Goal: Task Accomplishment & Management: Complete application form

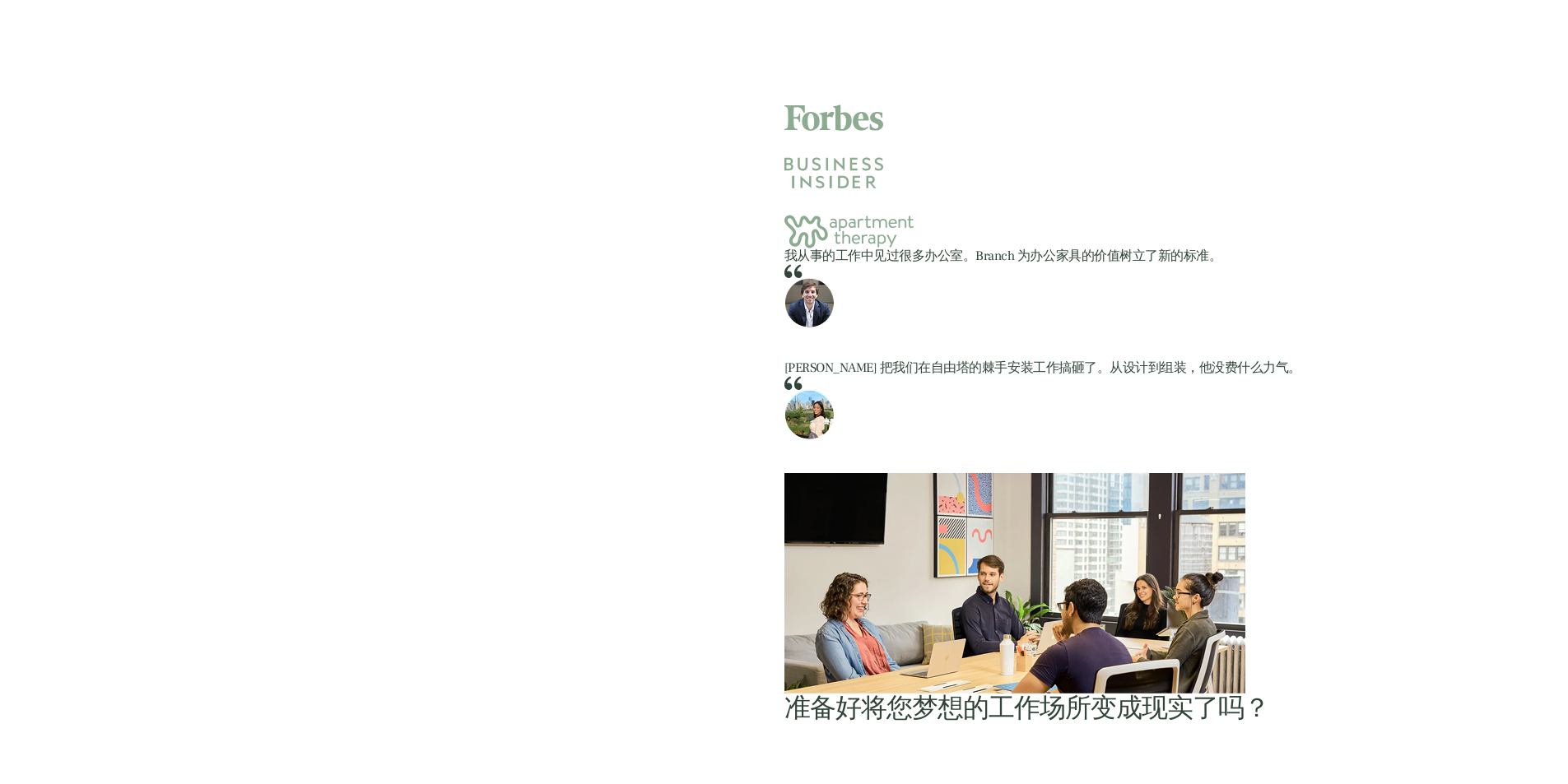
scroll to position [1234, 0]
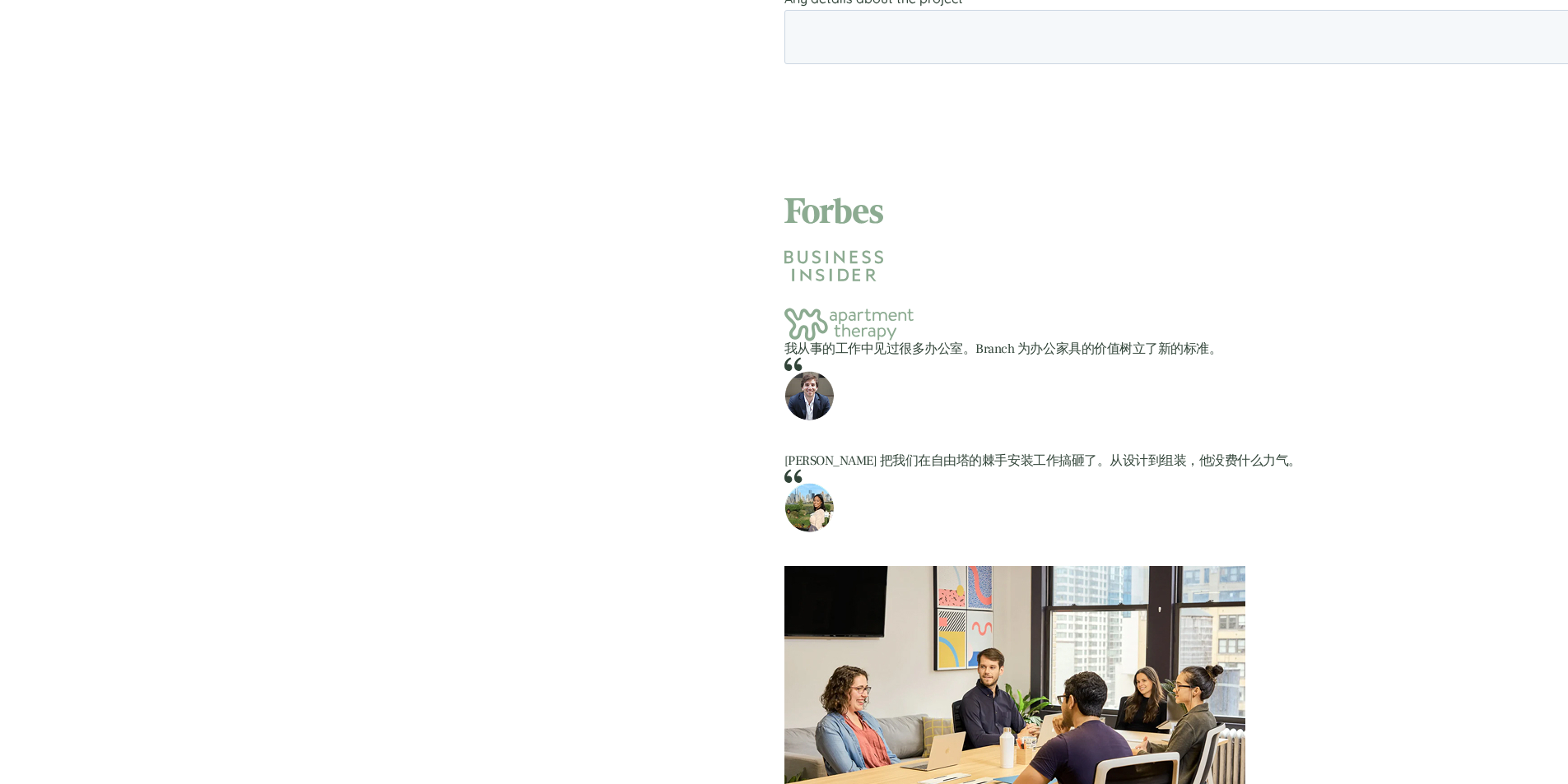
scroll to position [905, 0]
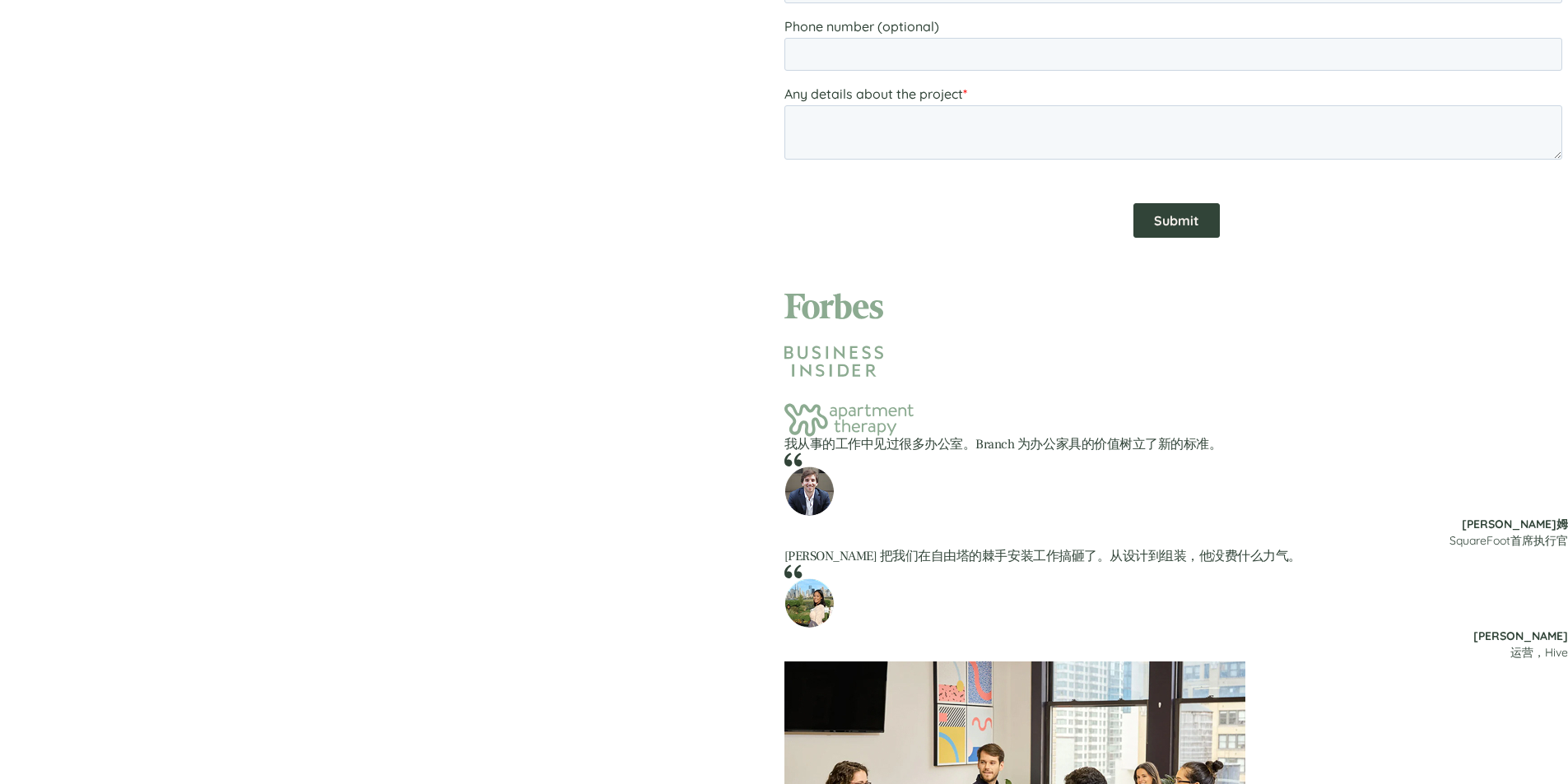
scroll to position [1152, 0]
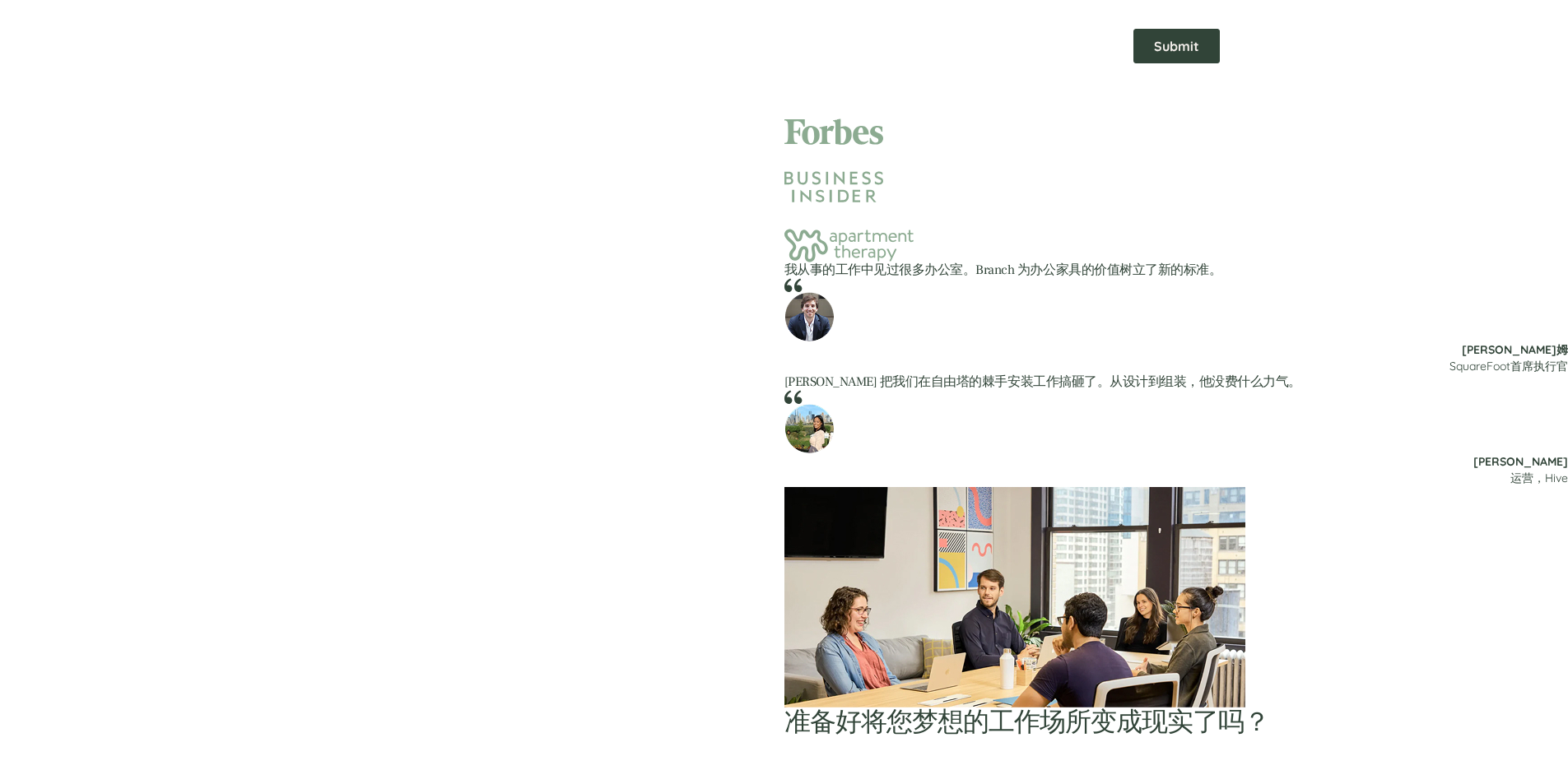
type input "Amber"
paste input "GROUP"
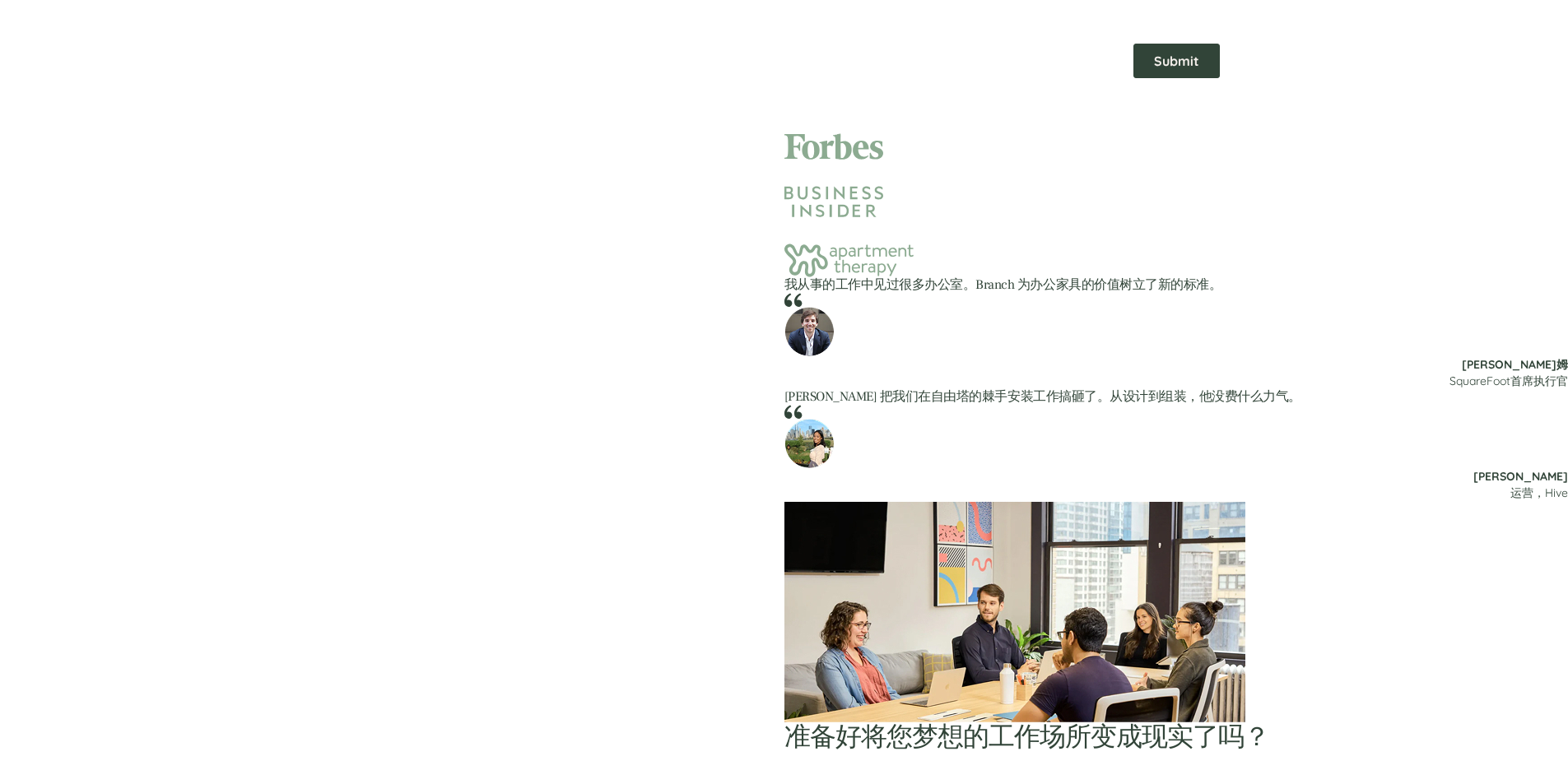
drag, startPoint x: 1051, startPoint y: -257, endPoint x: 1090, endPoint y: -260, distance: 39.1
type input "Devi Group"
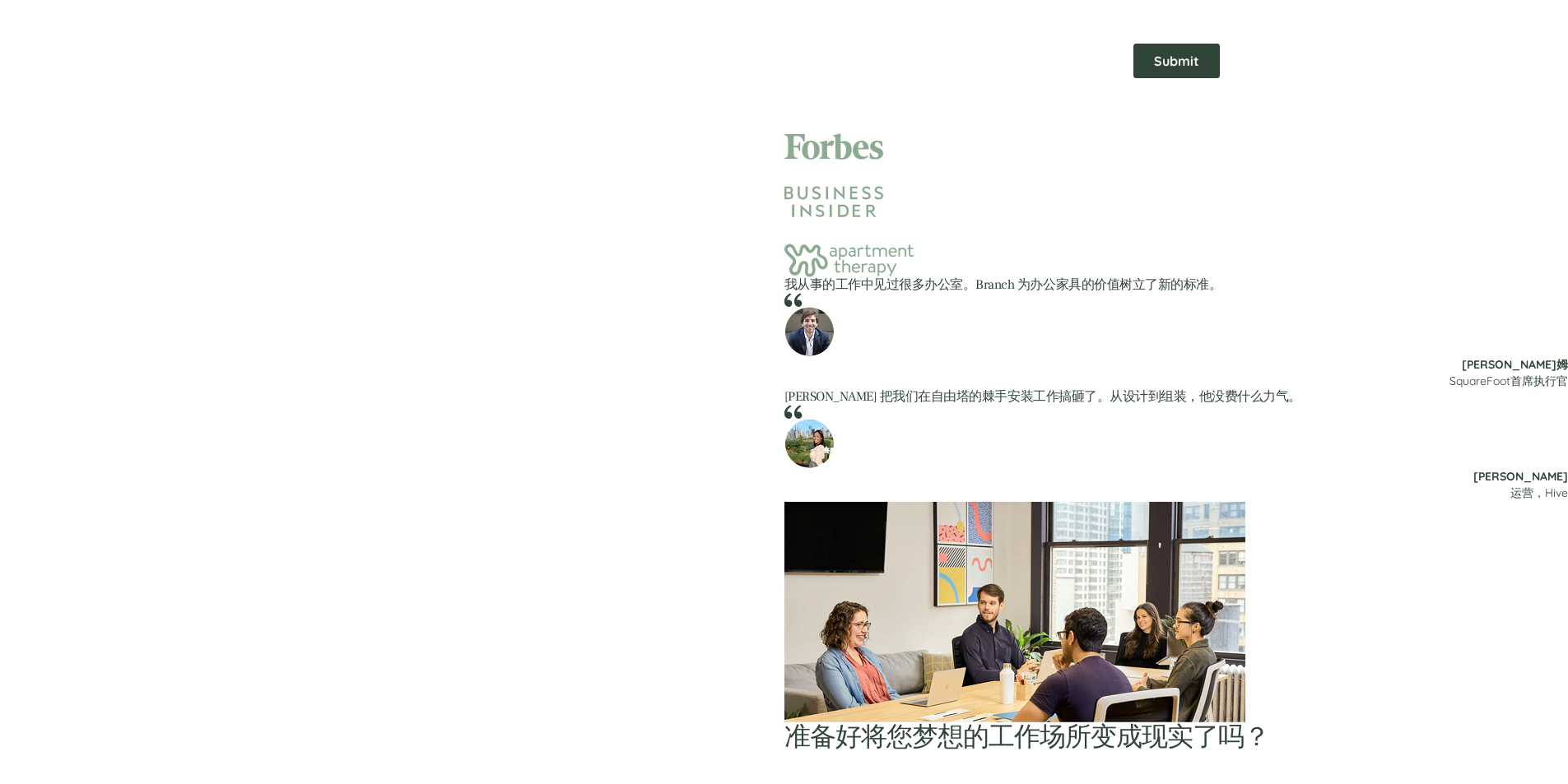
type input "[EMAIL_ADDRESS][DOMAIN_NAME]"
click at [1133, 29] on input "Submit" at bounding box center [1176, 46] width 86 height 34
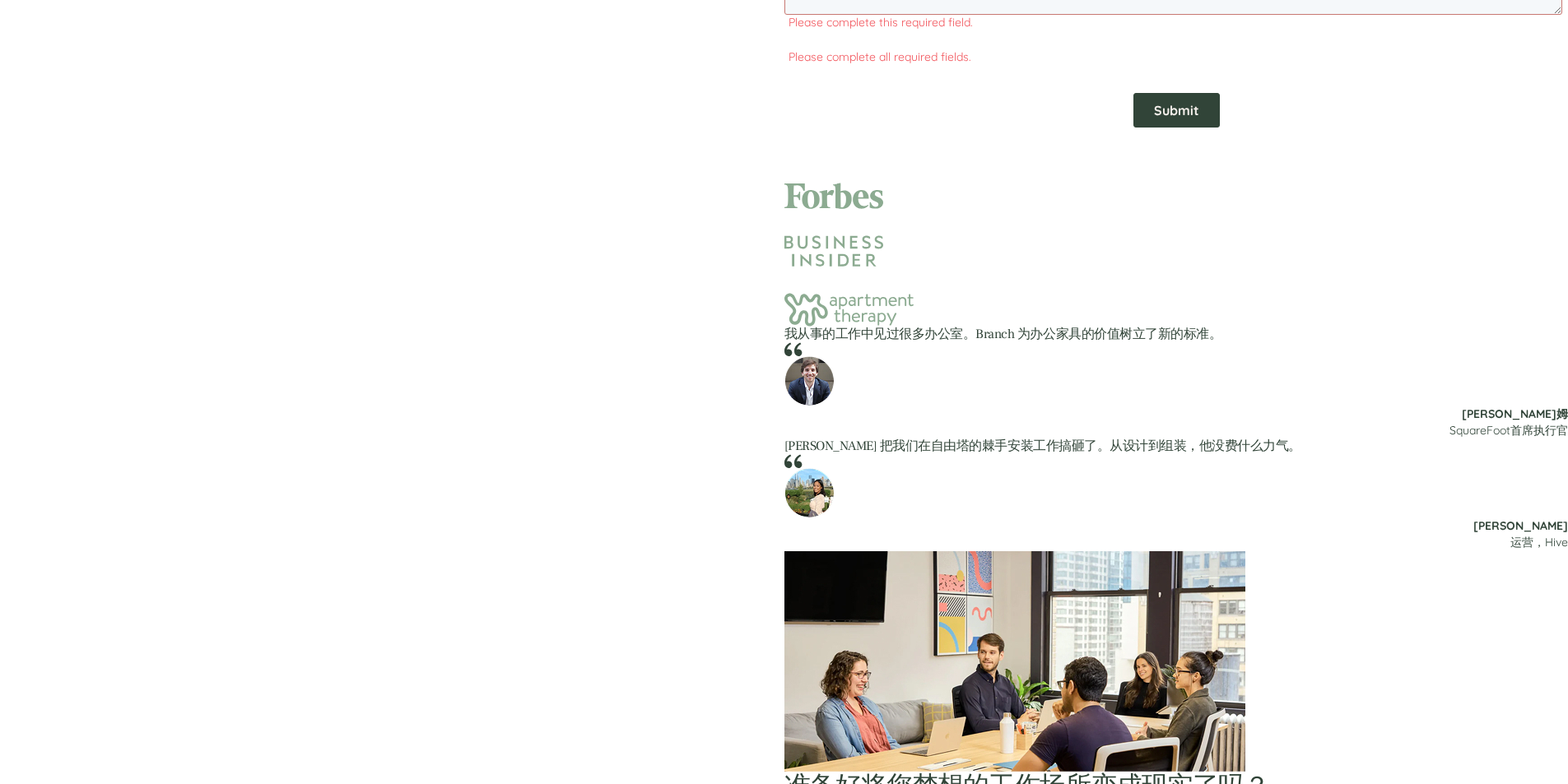
scroll to position [1119, 0]
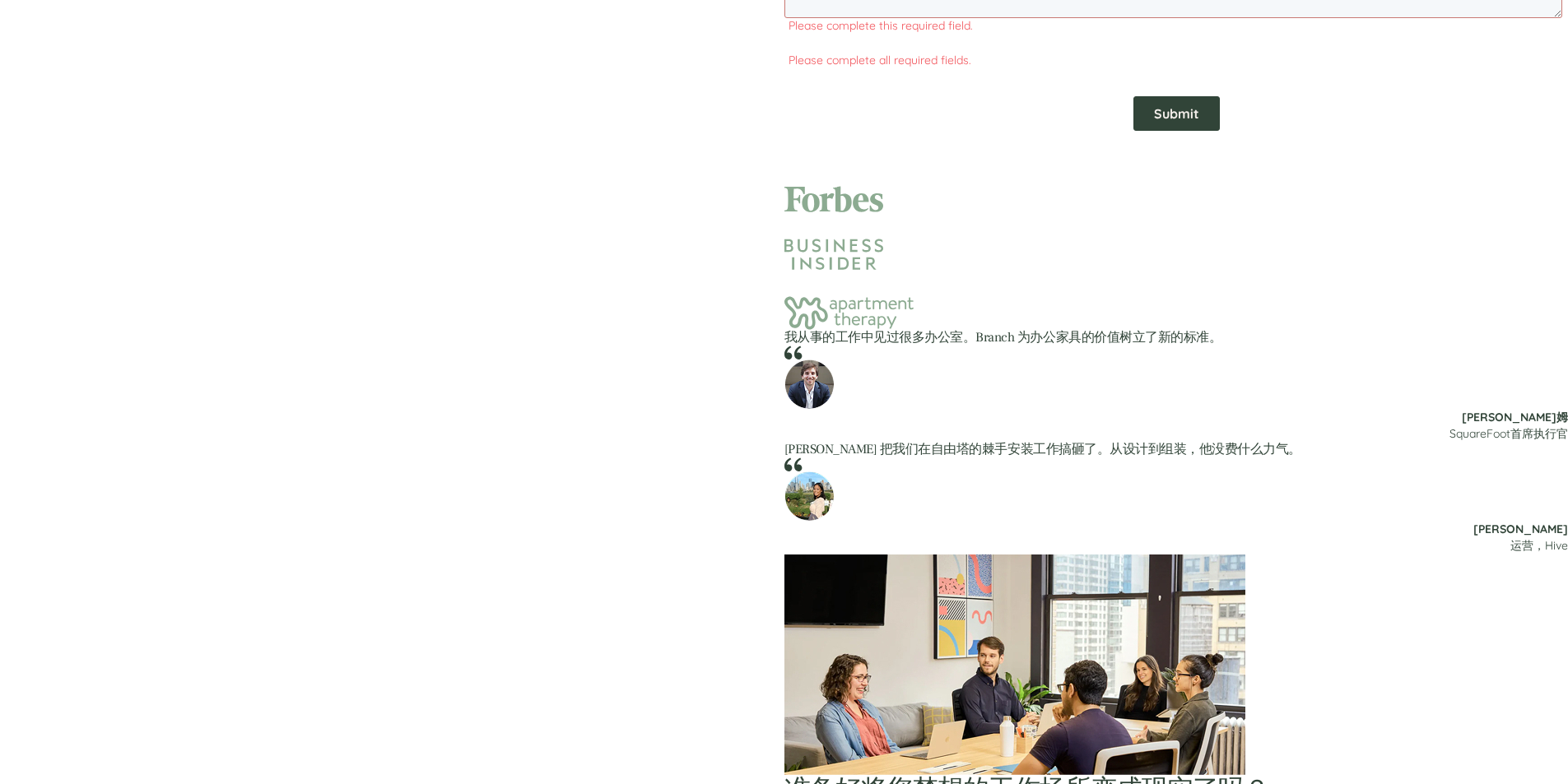
drag, startPoint x: 1082, startPoint y: -81, endPoint x: 1079, endPoint y: -74, distance: 7.6
type input "[PHONE_NUMBER]"
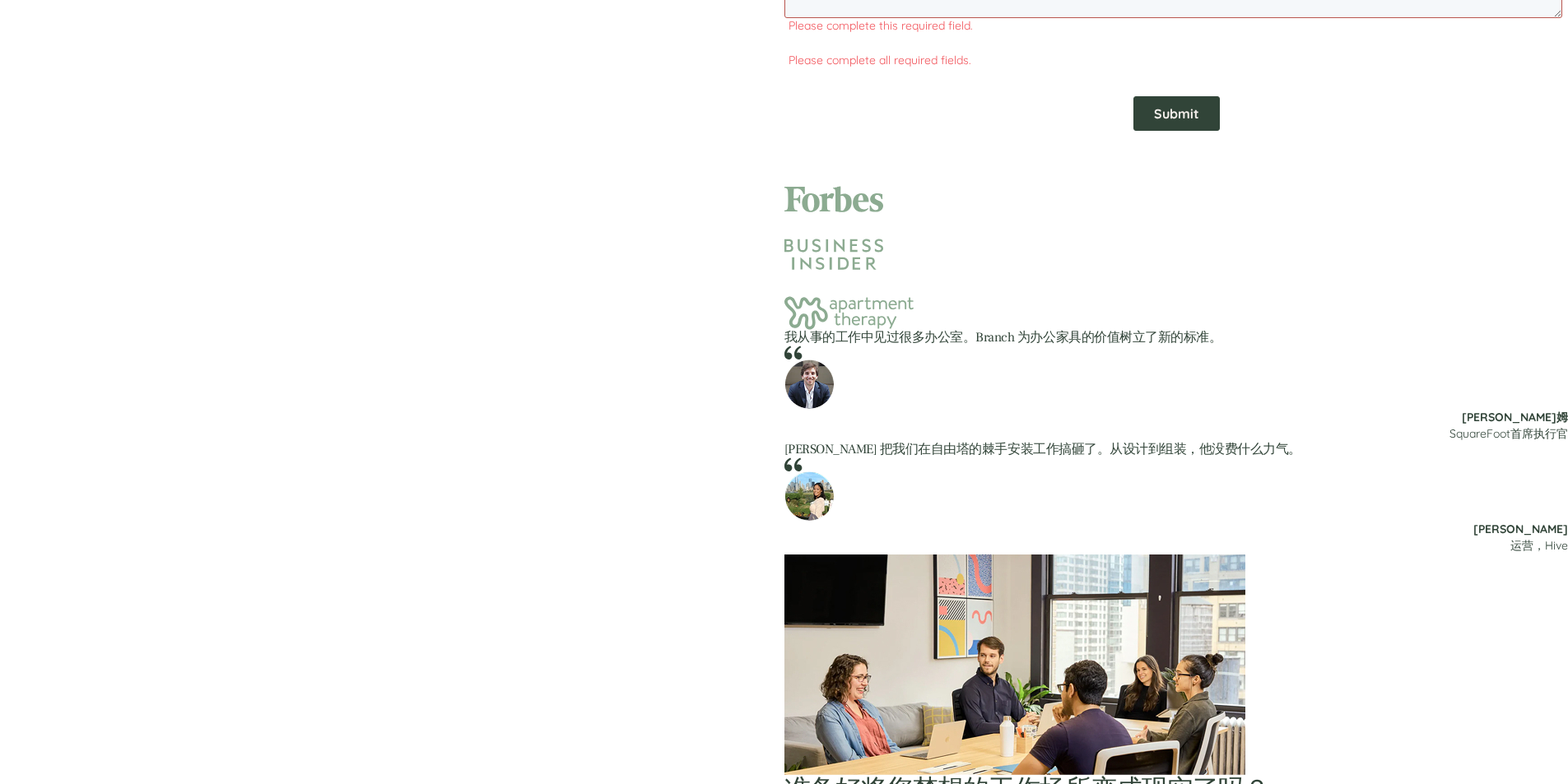
paste textarea "Hello, we're a manufacturer from [GEOGRAPHIC_DATA]. We specialize in custom fur…"
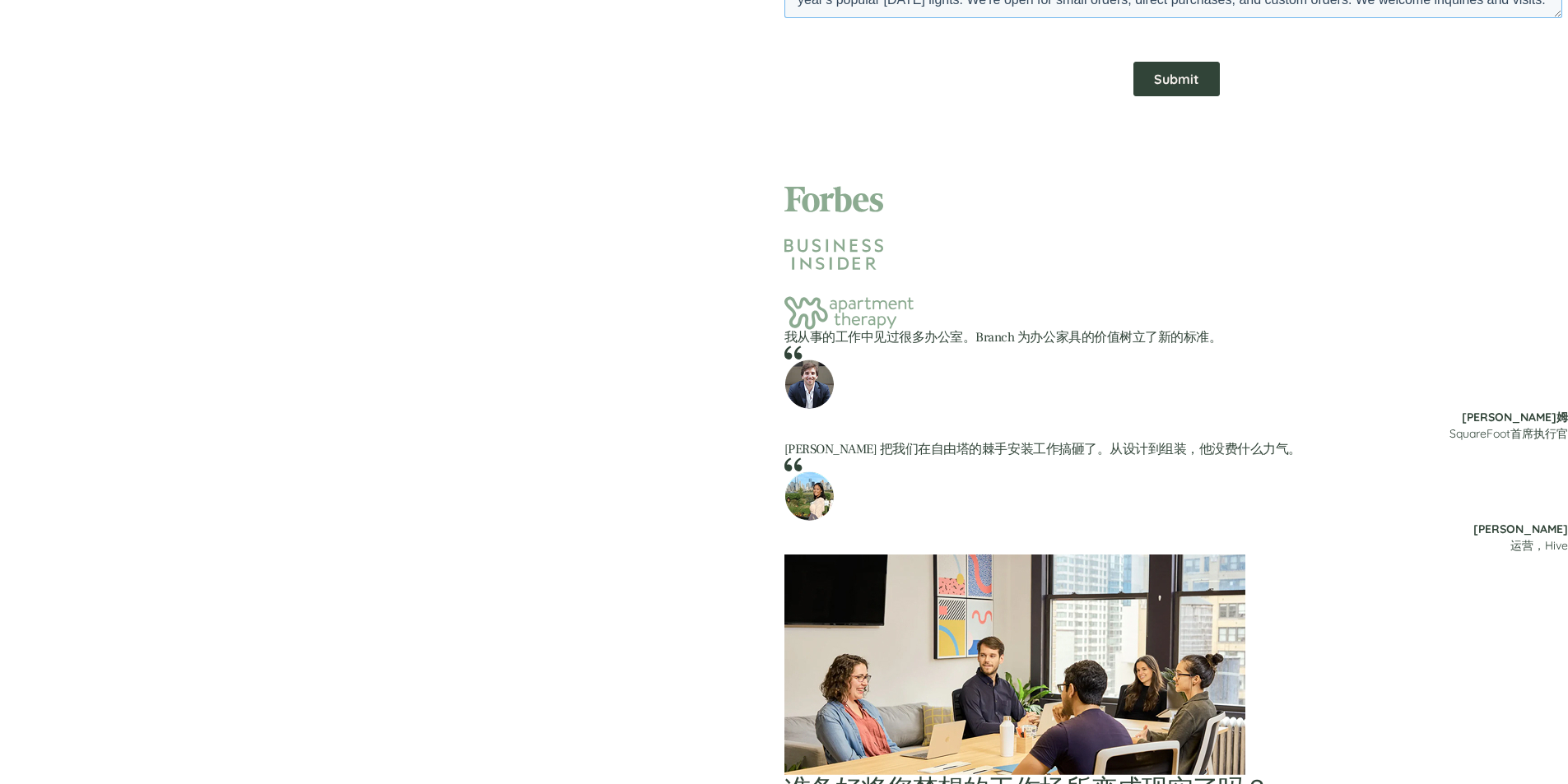
scroll to position [36, 0]
drag, startPoint x: 1033, startPoint y: -22, endPoint x: 902, endPoint y: -15, distance: 131.2
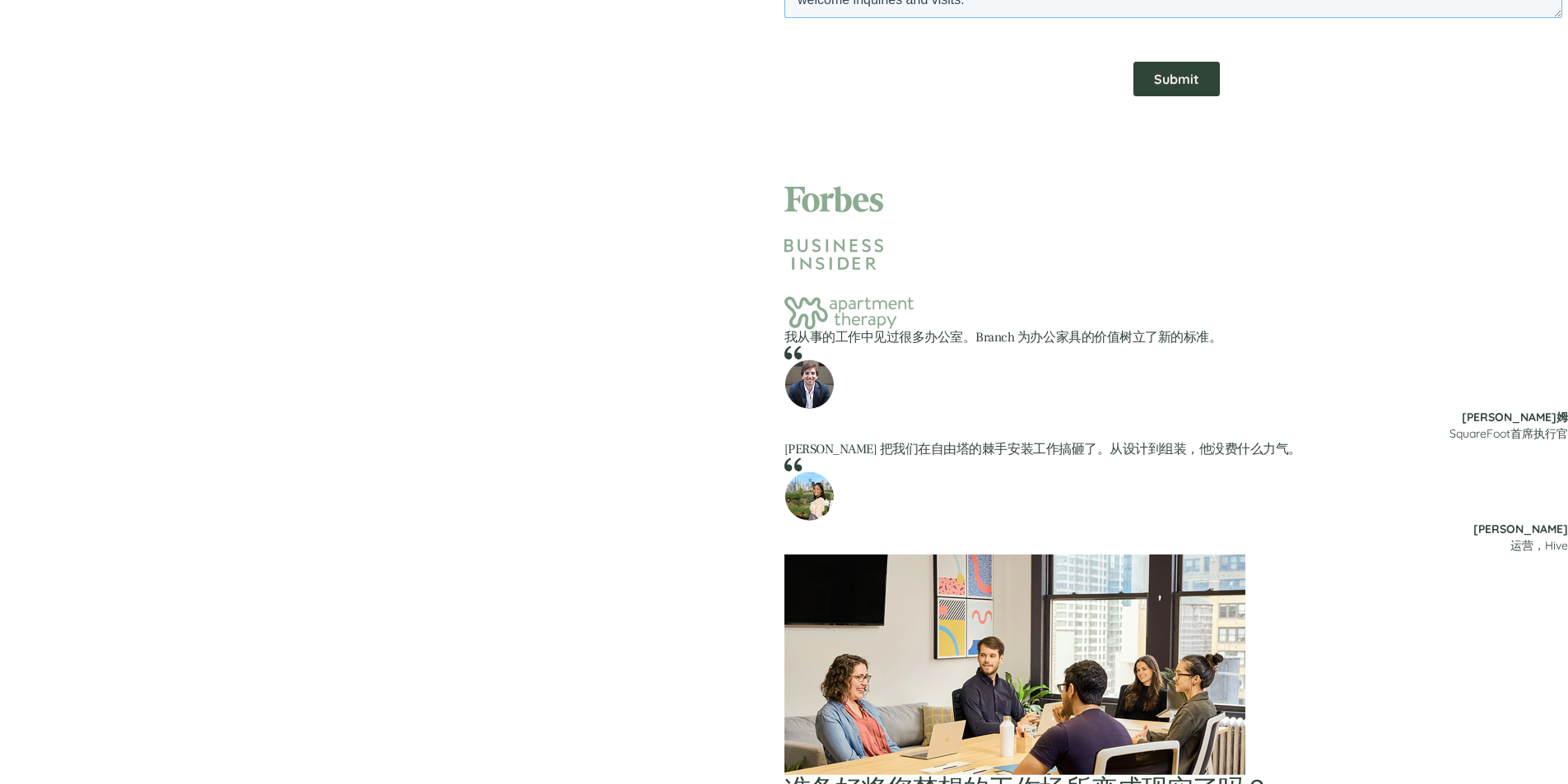
paste textarea "We specialize in custom furniture and home decor, including last year's popular…"
drag, startPoint x: 1017, startPoint y: -16, endPoint x: 1053, endPoint y: -14, distance: 36.1
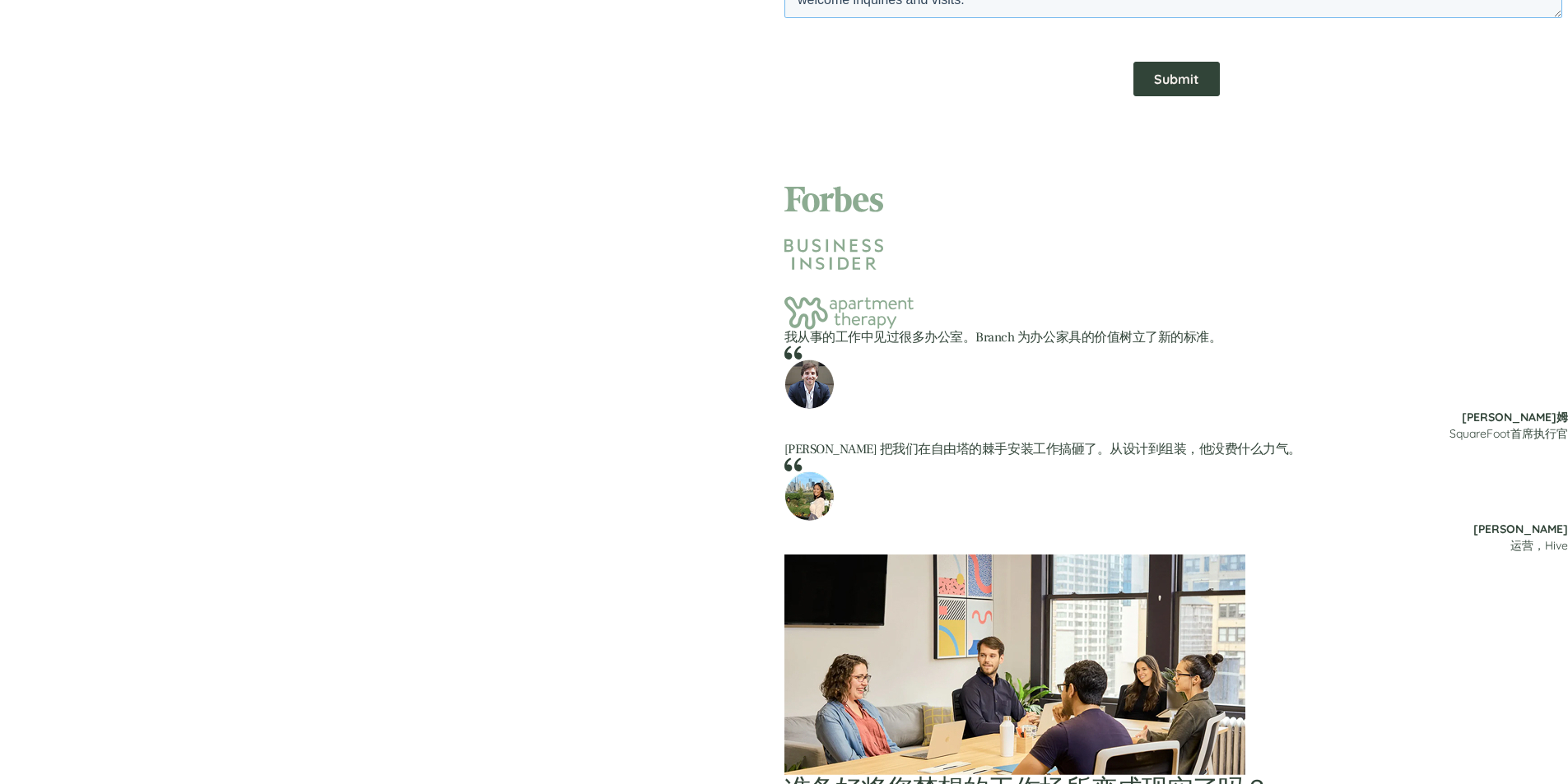
drag, startPoint x: 1046, startPoint y: -18, endPoint x: 1024, endPoint y: -22, distance: 22.4
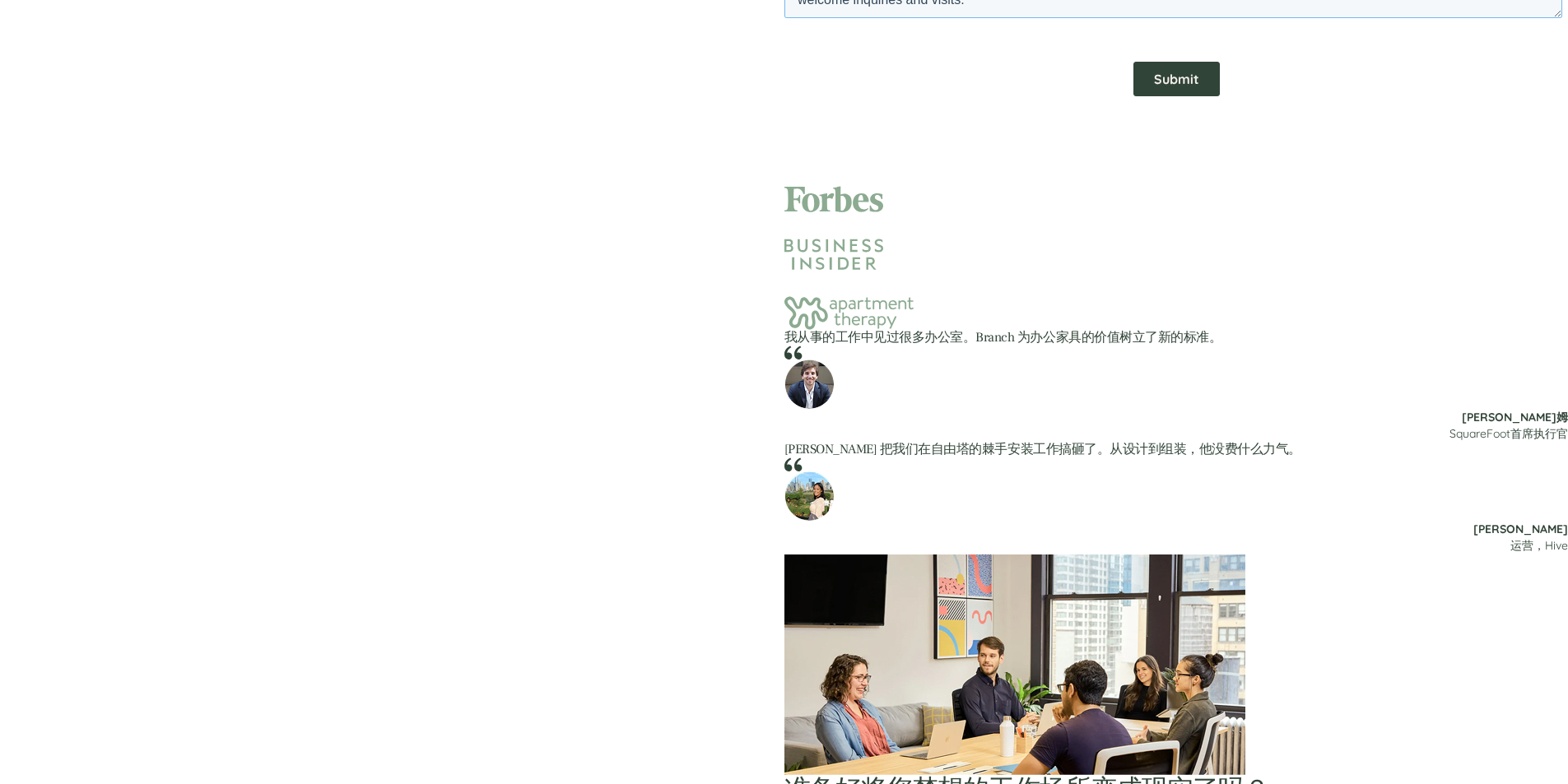
scroll to position [54, 0]
type textarea "Hello, We specialize in custom furniture and home decor, including last year's …"
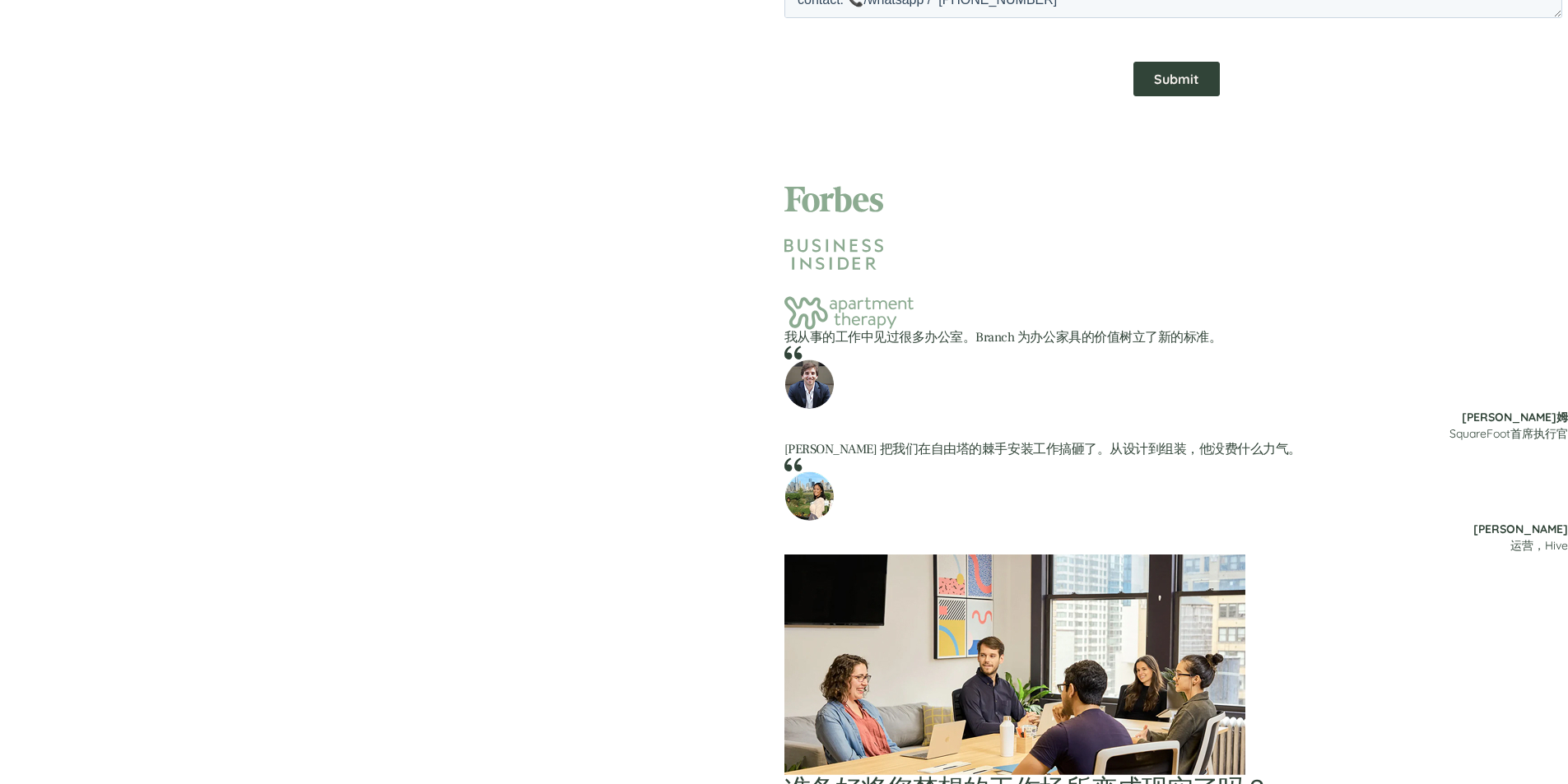
drag, startPoint x: 1001, startPoint y: 72, endPoint x: 1594, endPoint y: 523, distance: 745.0
click at [1133, 72] on input "Submit" at bounding box center [1176, 79] width 86 height 34
